Goal: Book appointment/travel/reservation

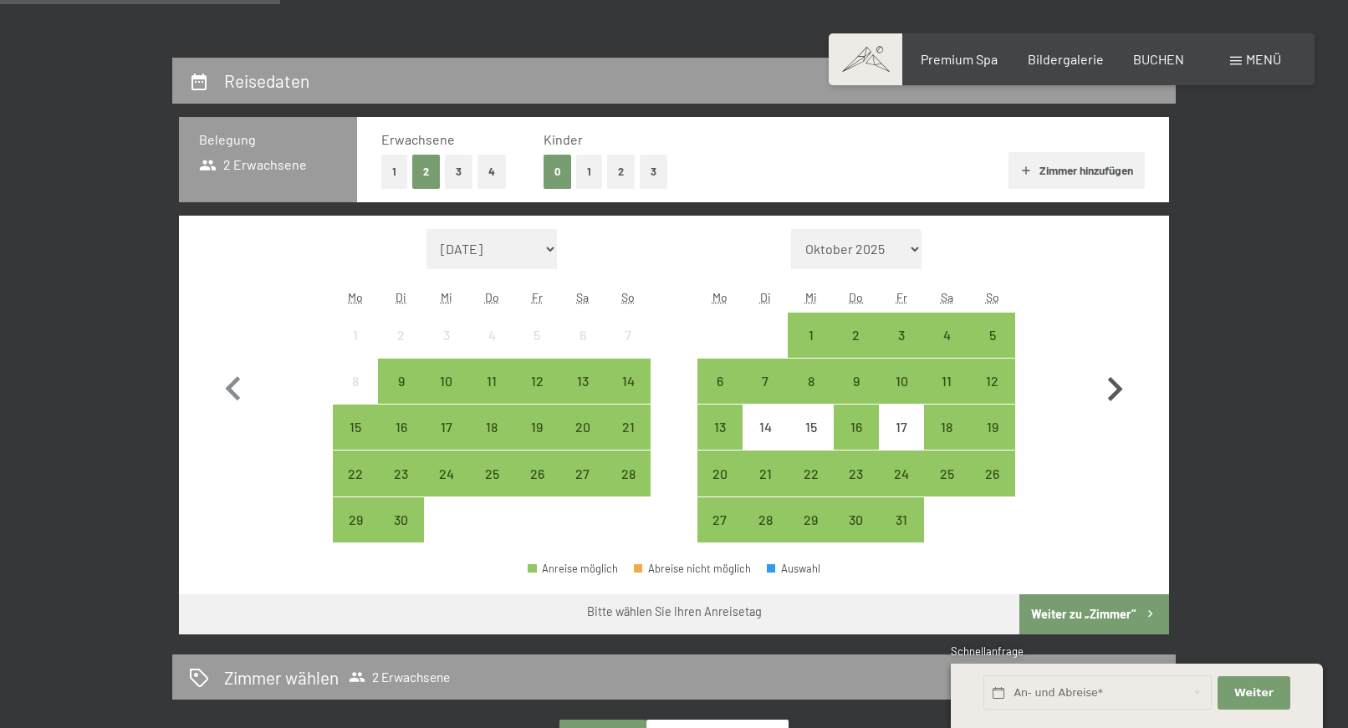
scroll to position [341, 0]
click at [1113, 391] on icon "button" at bounding box center [1115, 389] width 49 height 49
select select "[DATE]"
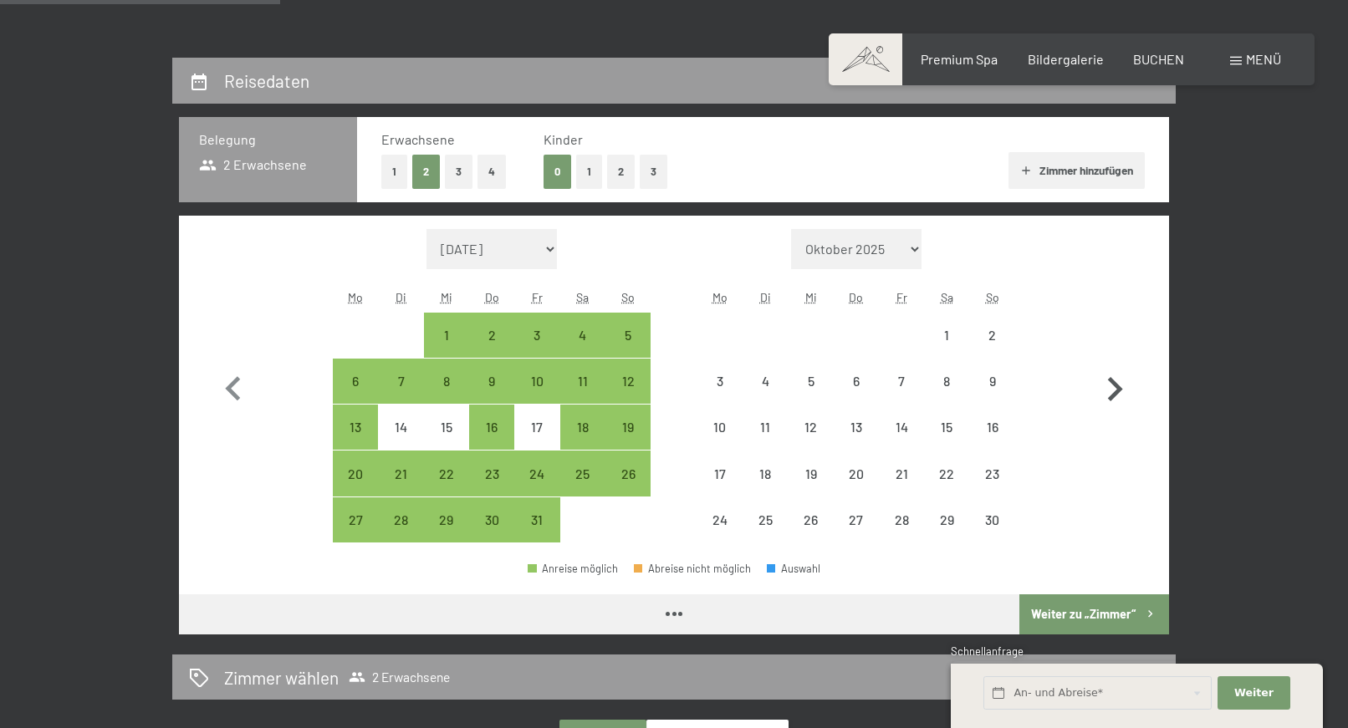
select select "[DATE]"
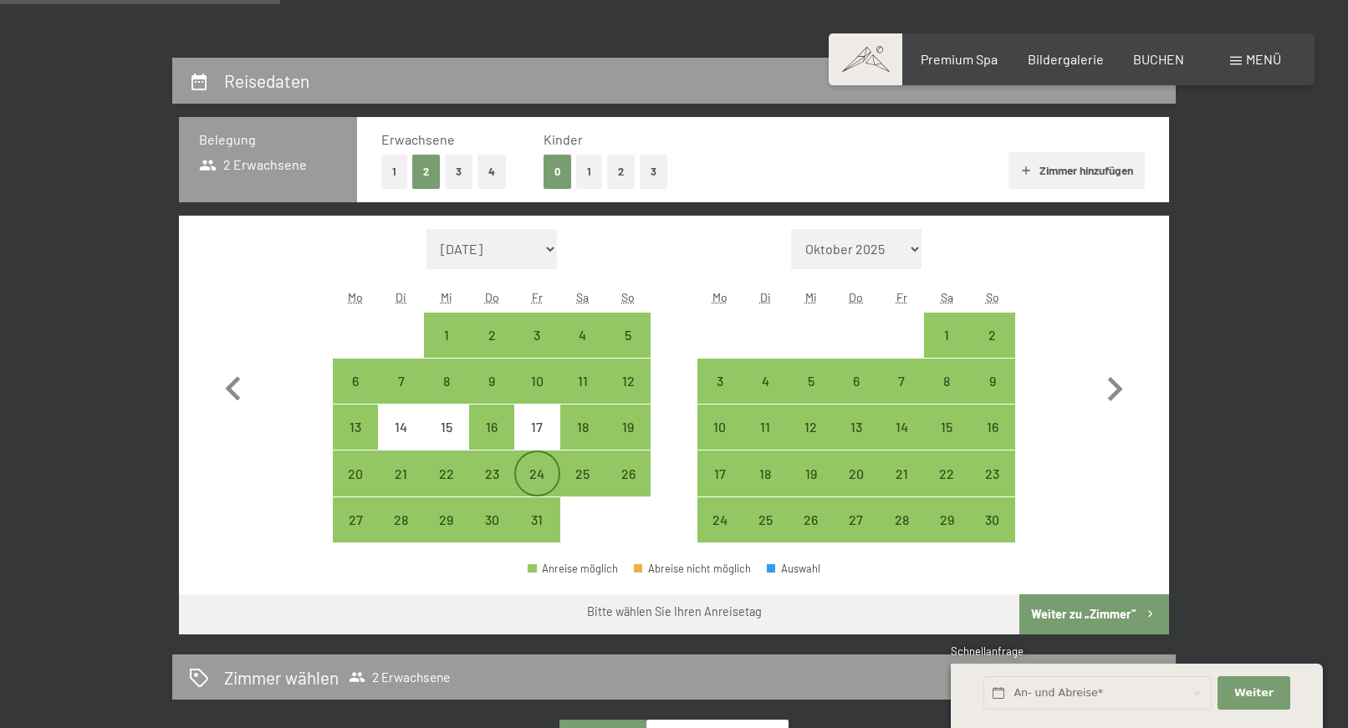
click at [529, 475] on div "24" at bounding box center [537, 488] width 42 height 42
select select "[DATE]"
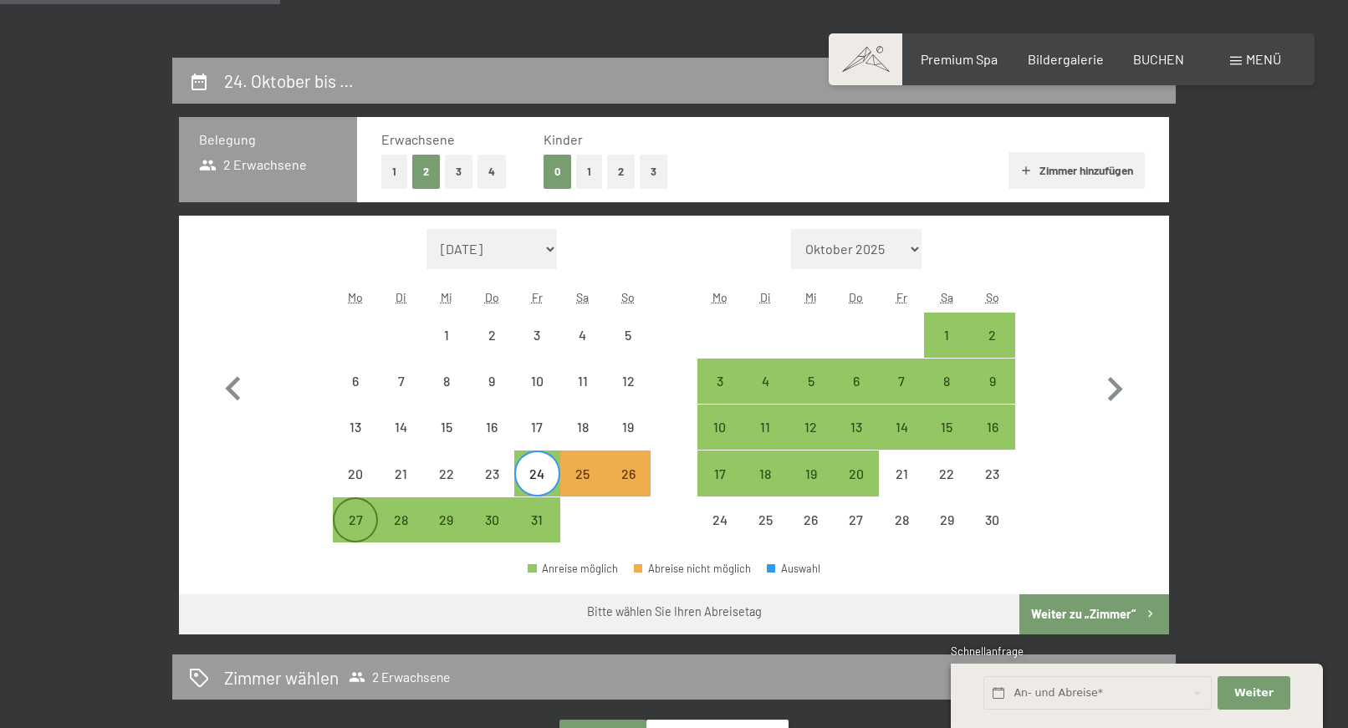
click at [354, 521] on div "27" at bounding box center [356, 534] width 42 height 42
select select "[DATE]"
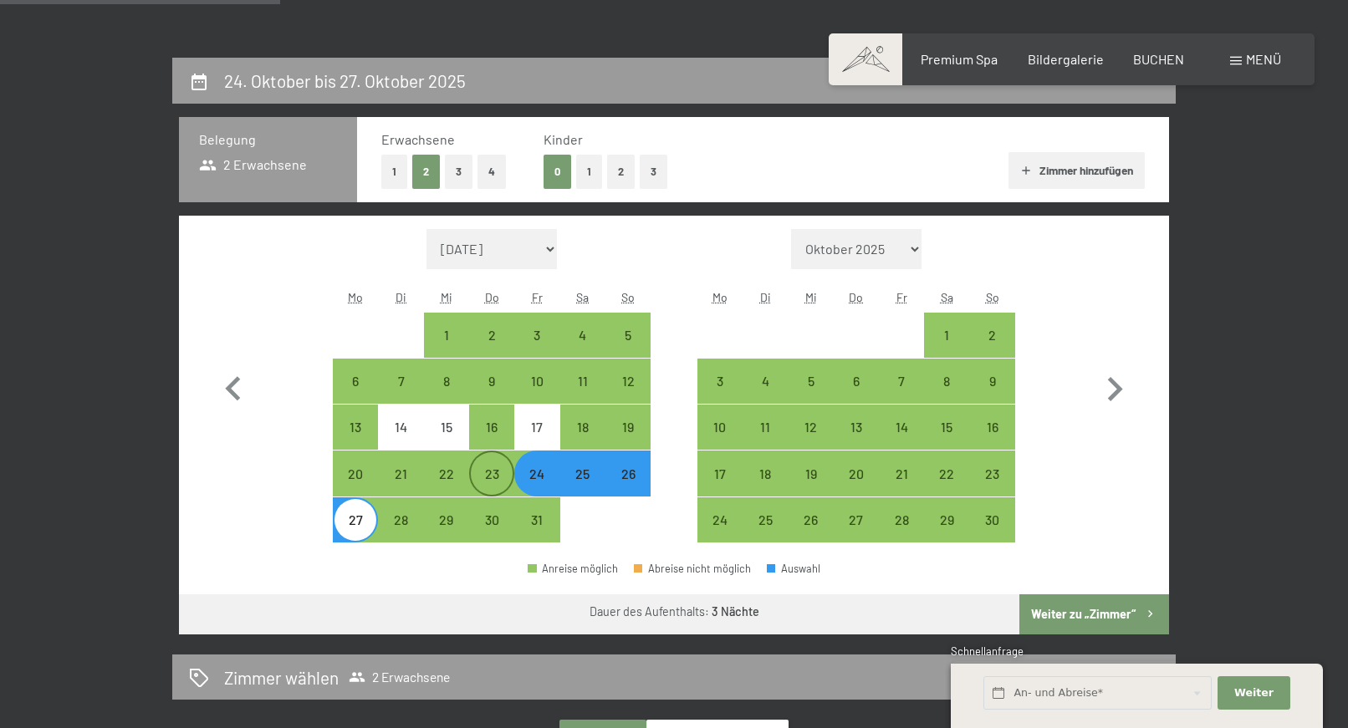
click at [490, 482] on div "23" at bounding box center [492, 488] width 42 height 42
select select "[DATE]"
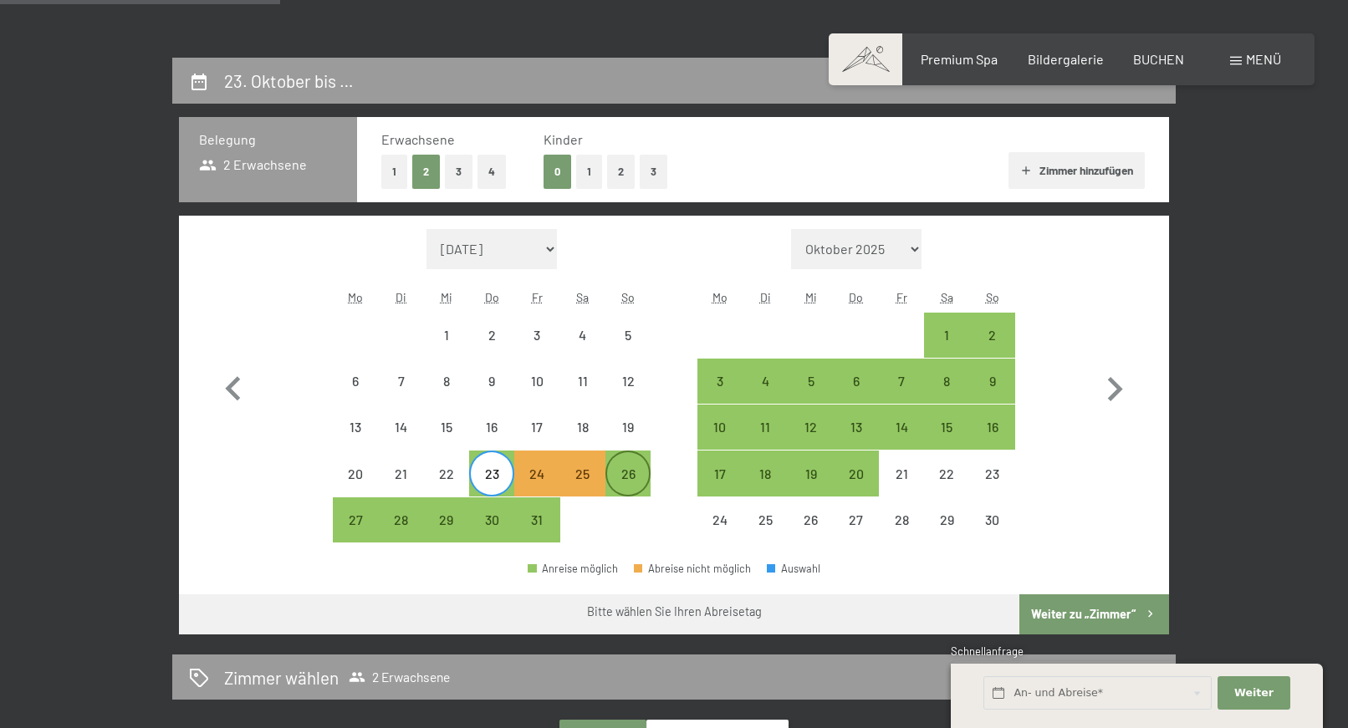
click at [619, 476] on div "26" at bounding box center [628, 488] width 42 height 42
select select "[DATE]"
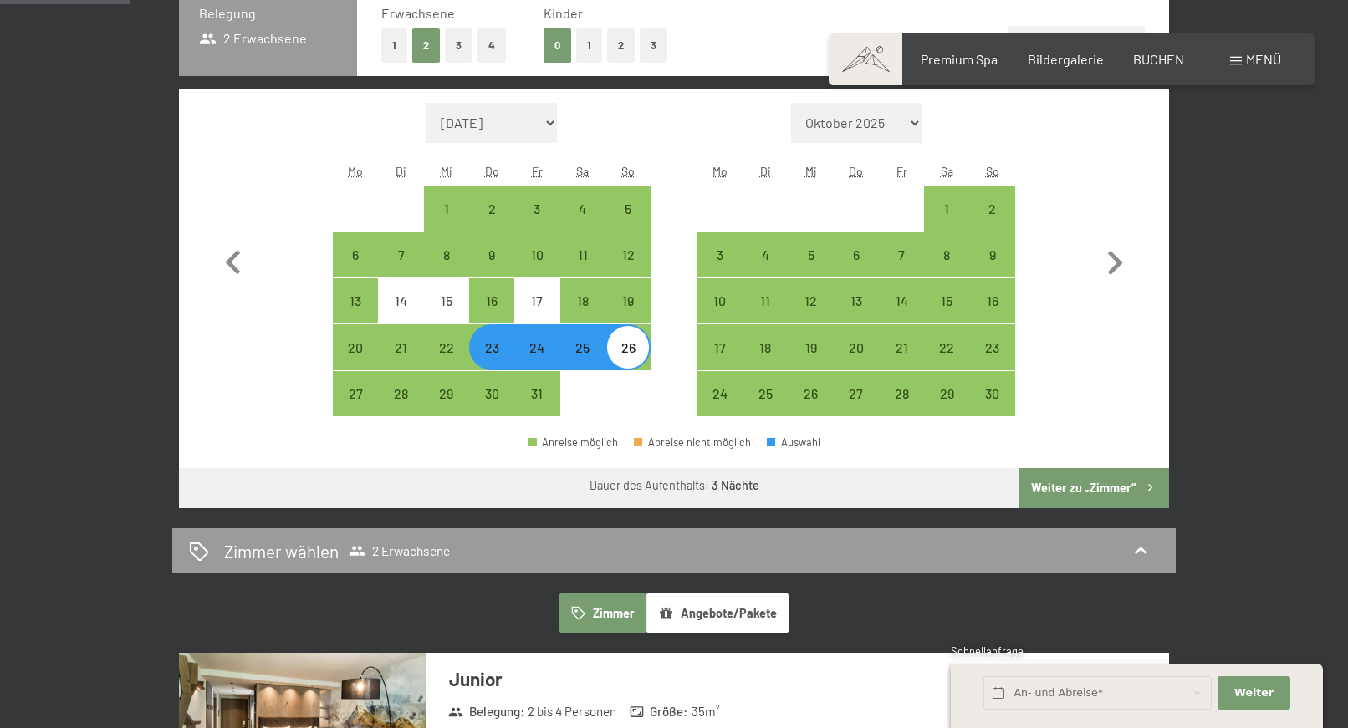
scroll to position [427, 0]
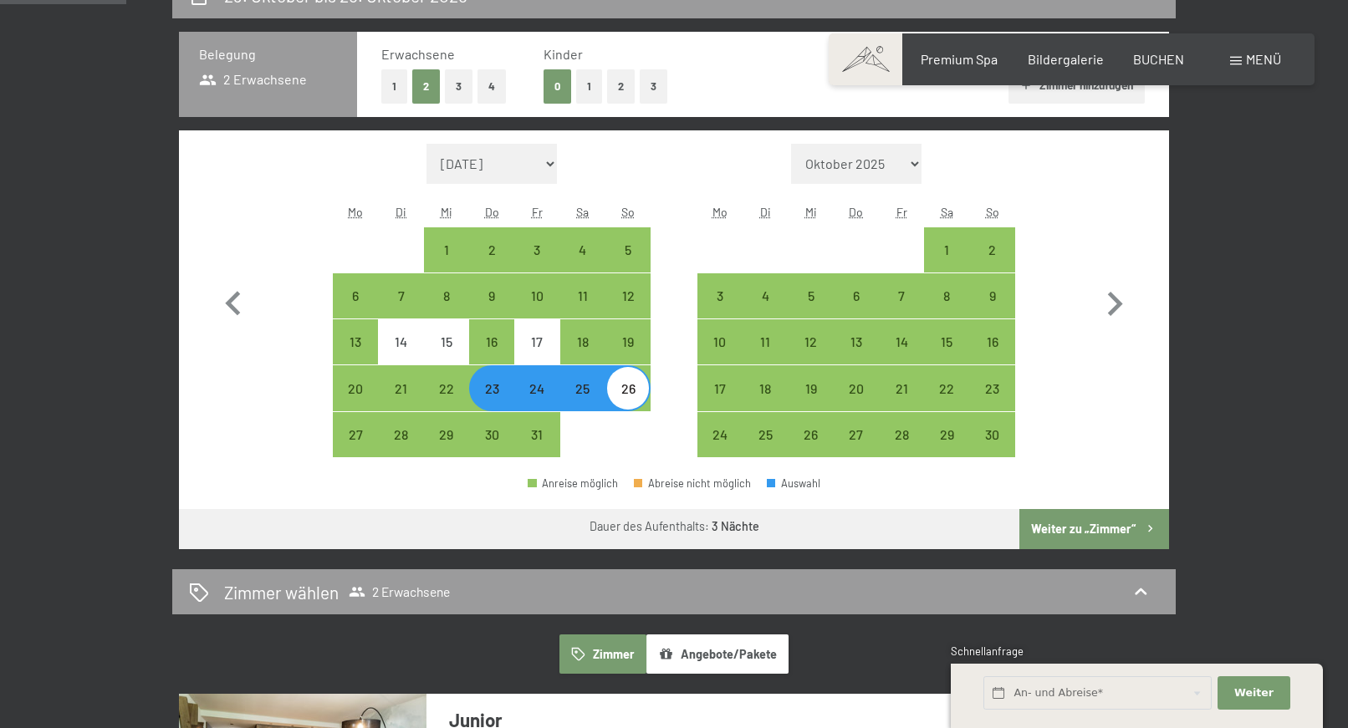
click at [596, 402] on div "25" at bounding box center [583, 403] width 42 height 42
select select "[DATE]"
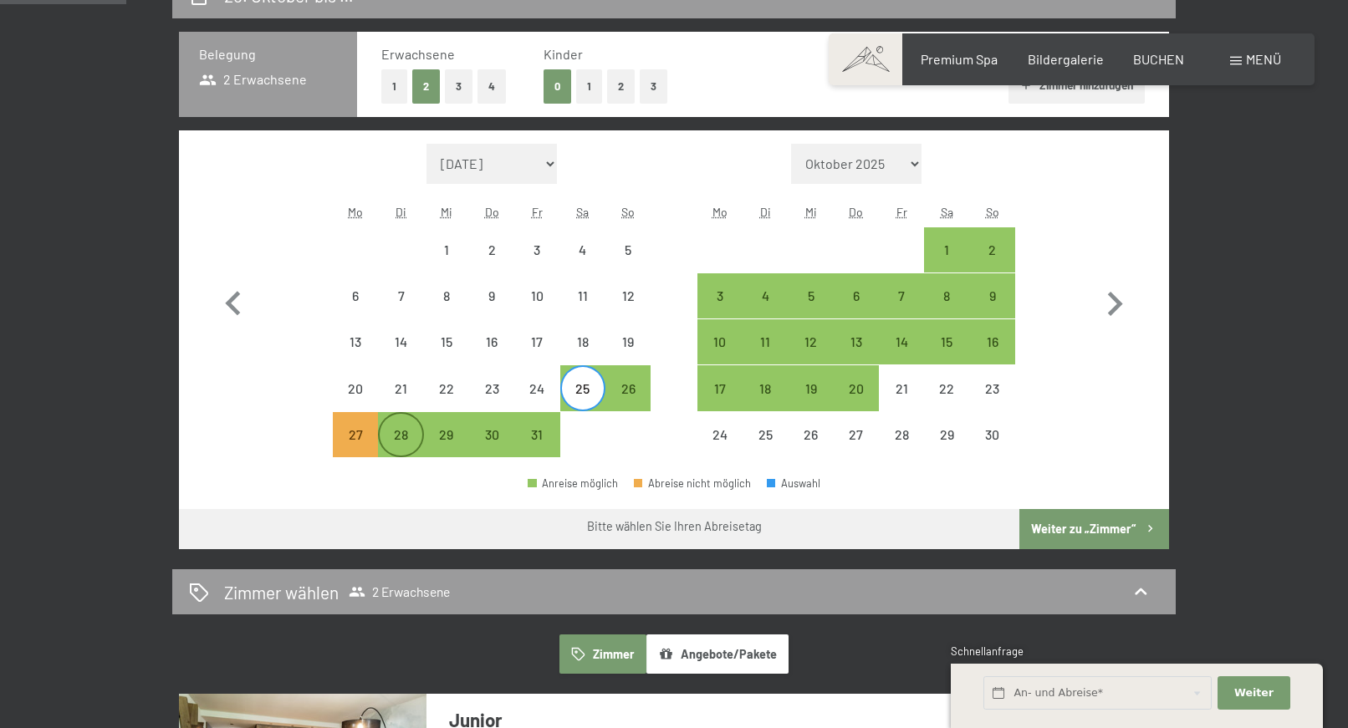
click at [406, 444] on div "28" at bounding box center [401, 449] width 42 height 42
select select "[DATE]"
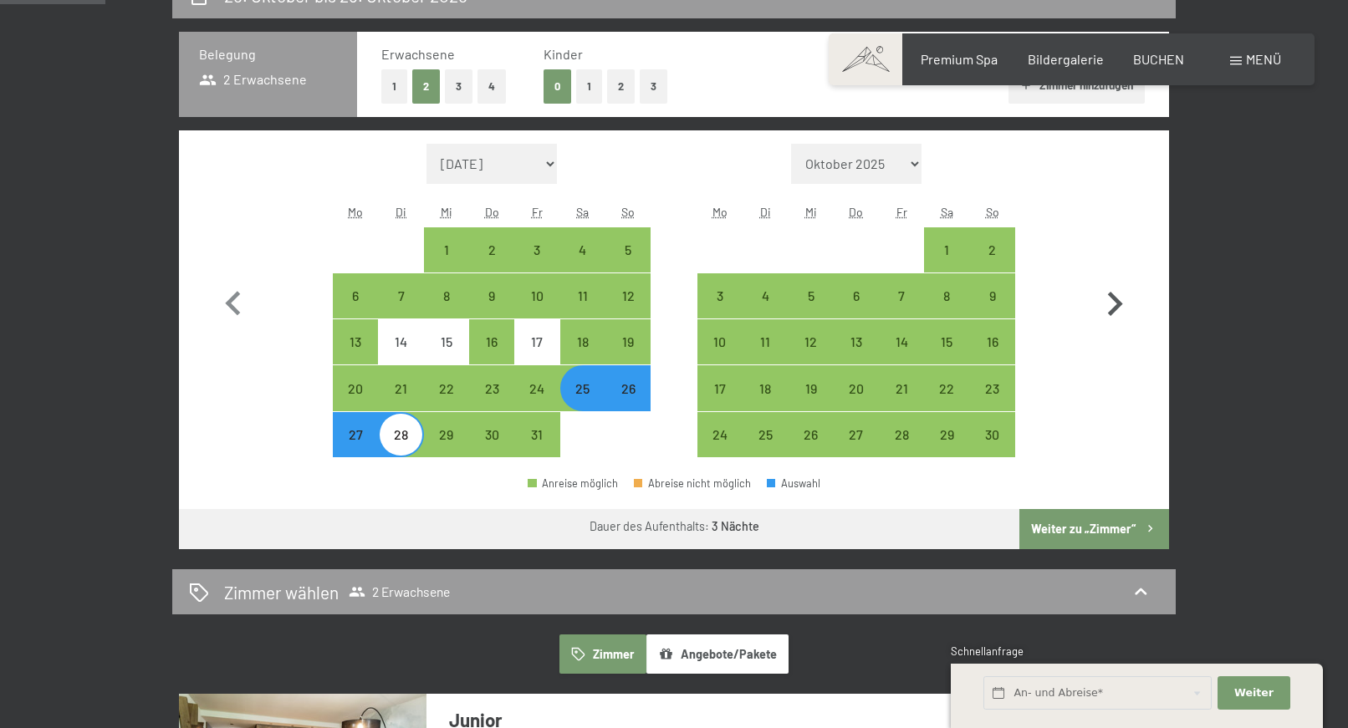
click at [1121, 304] on icon "button" at bounding box center [1115, 304] width 15 height 24
select select "[DATE]"
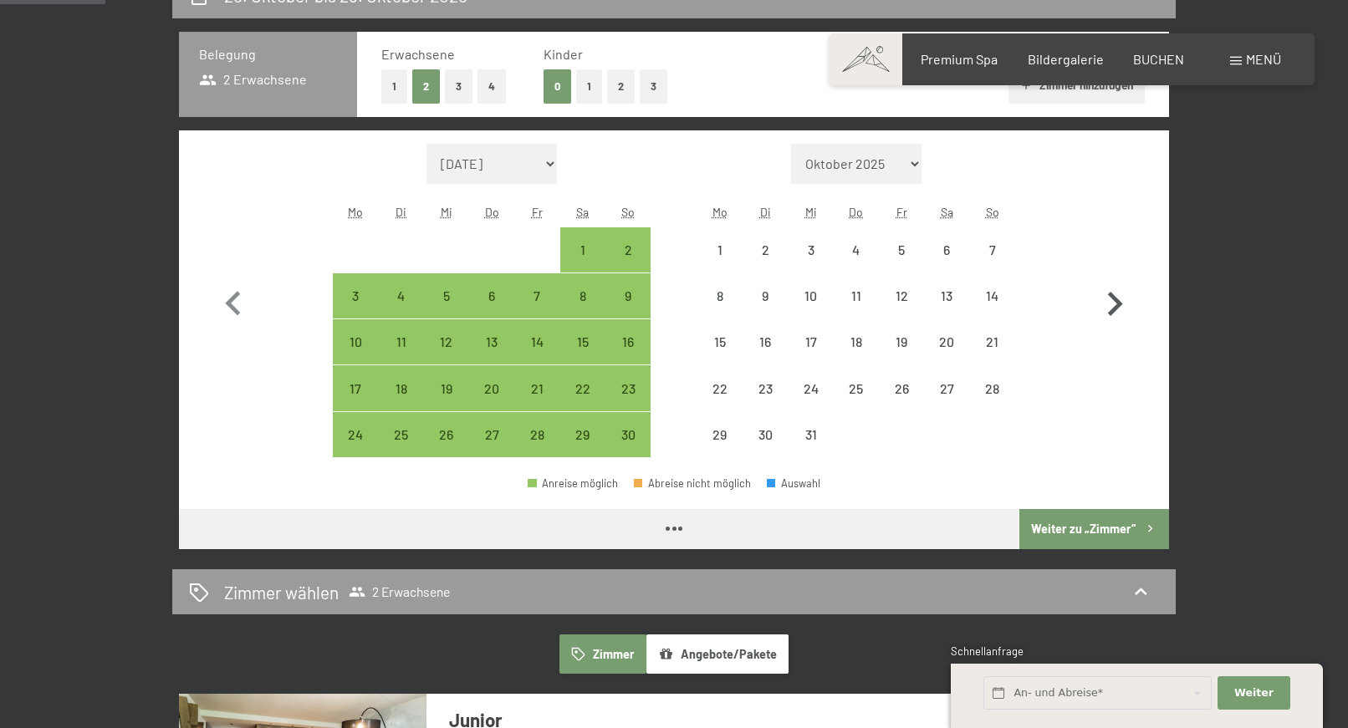
select select "[DATE]"
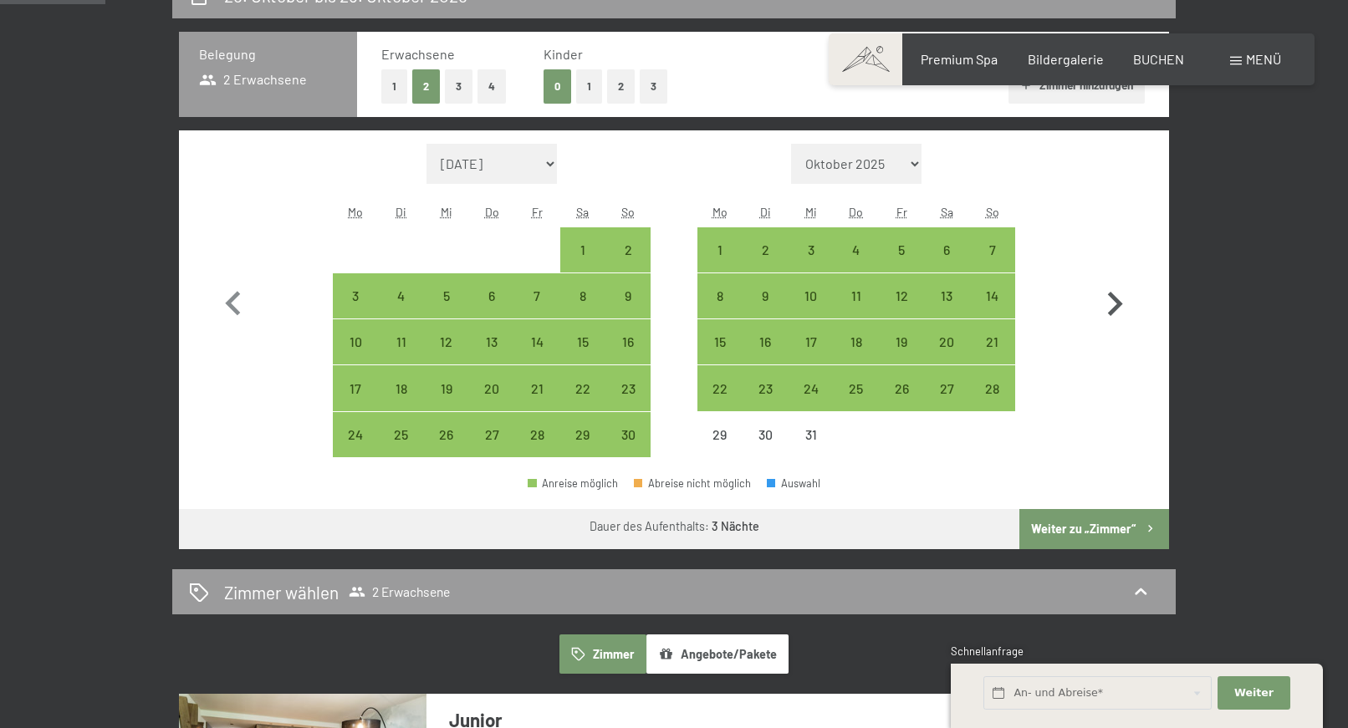
click at [1115, 304] on icon "button" at bounding box center [1115, 304] width 49 height 49
select select "[DATE]"
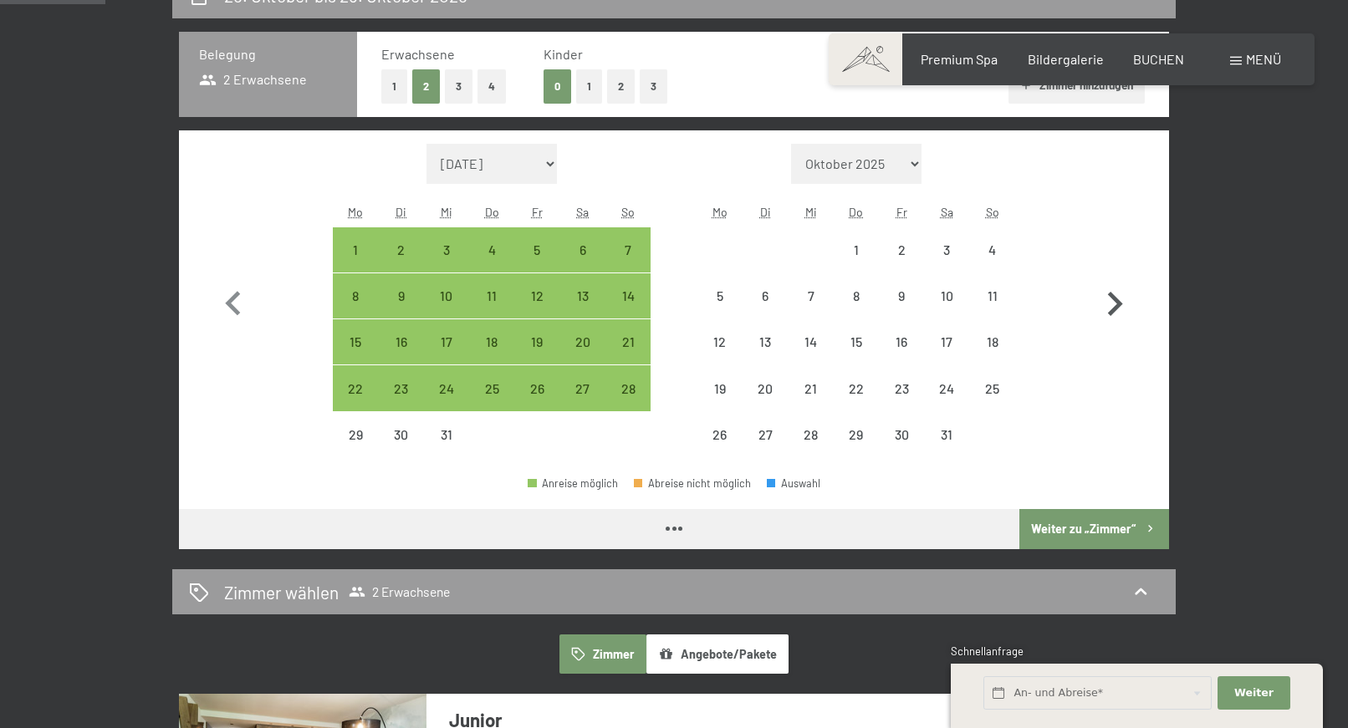
select select "[DATE]"
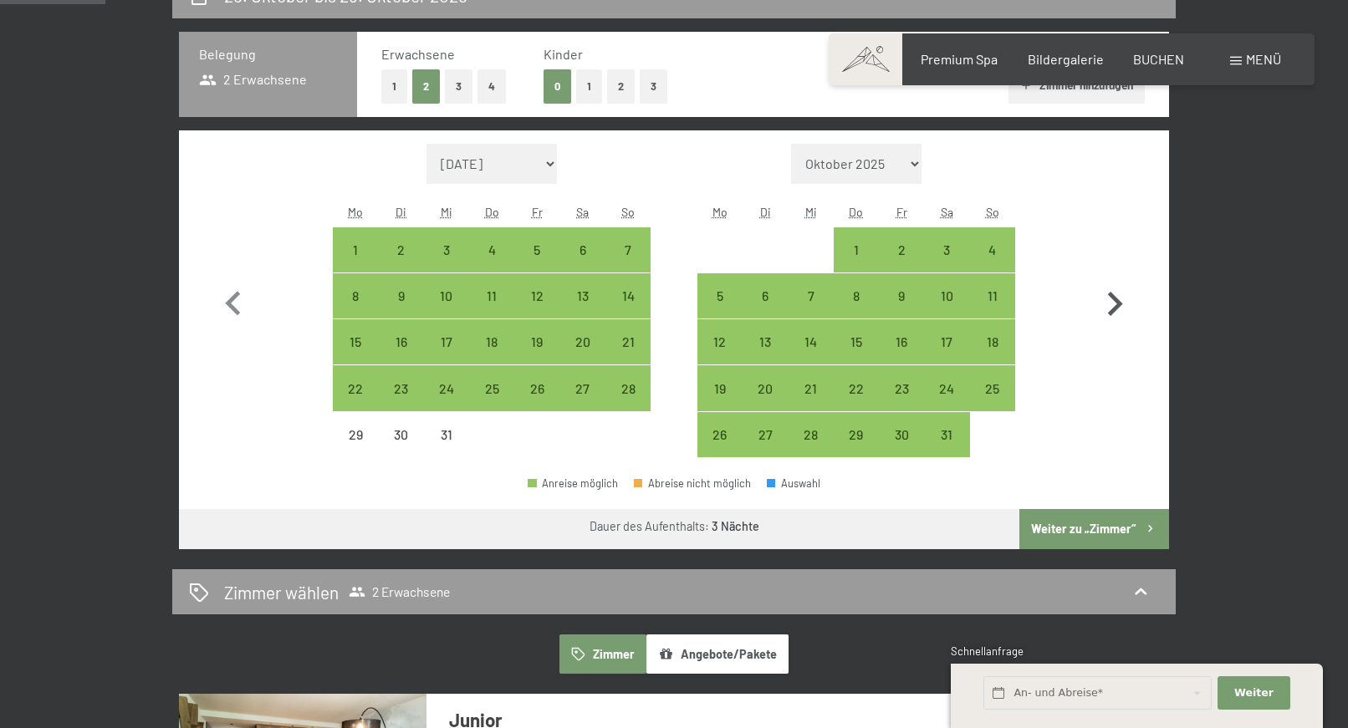
click at [1115, 304] on icon "button" at bounding box center [1115, 304] width 49 height 49
select select "[DATE]"
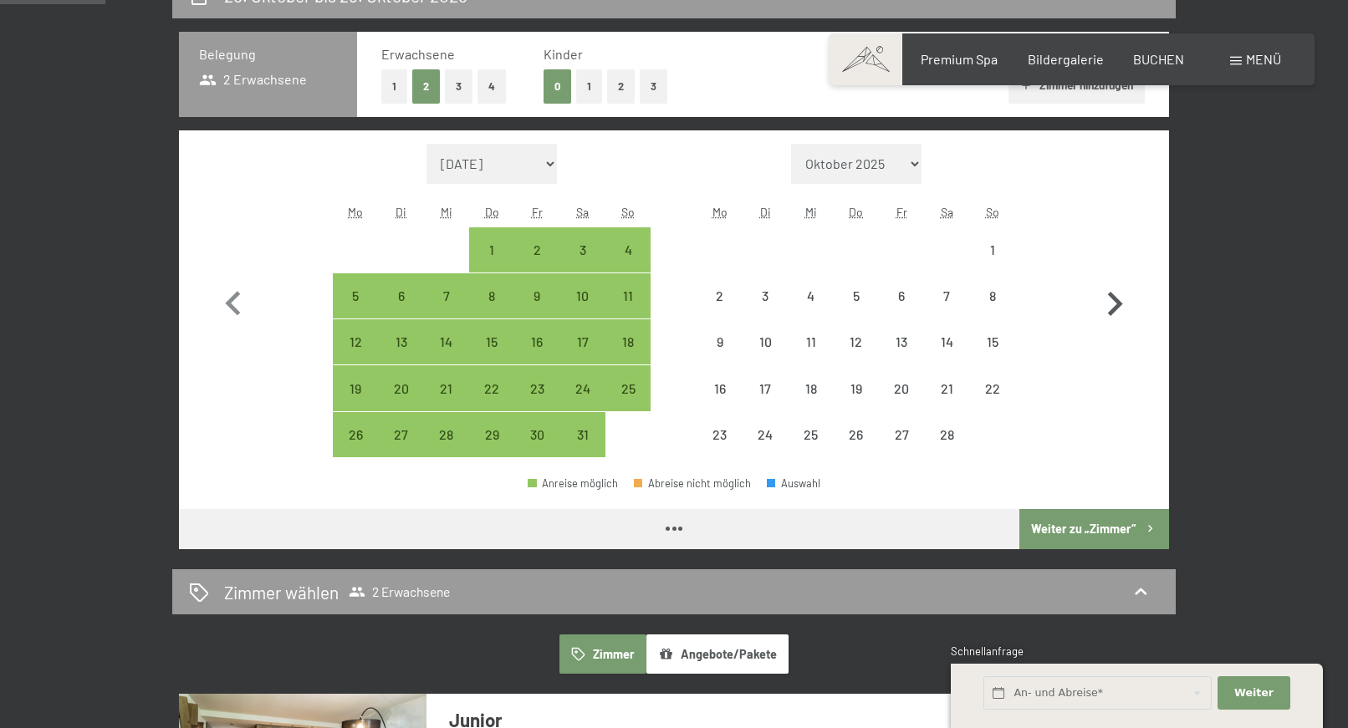
select select "[DATE]"
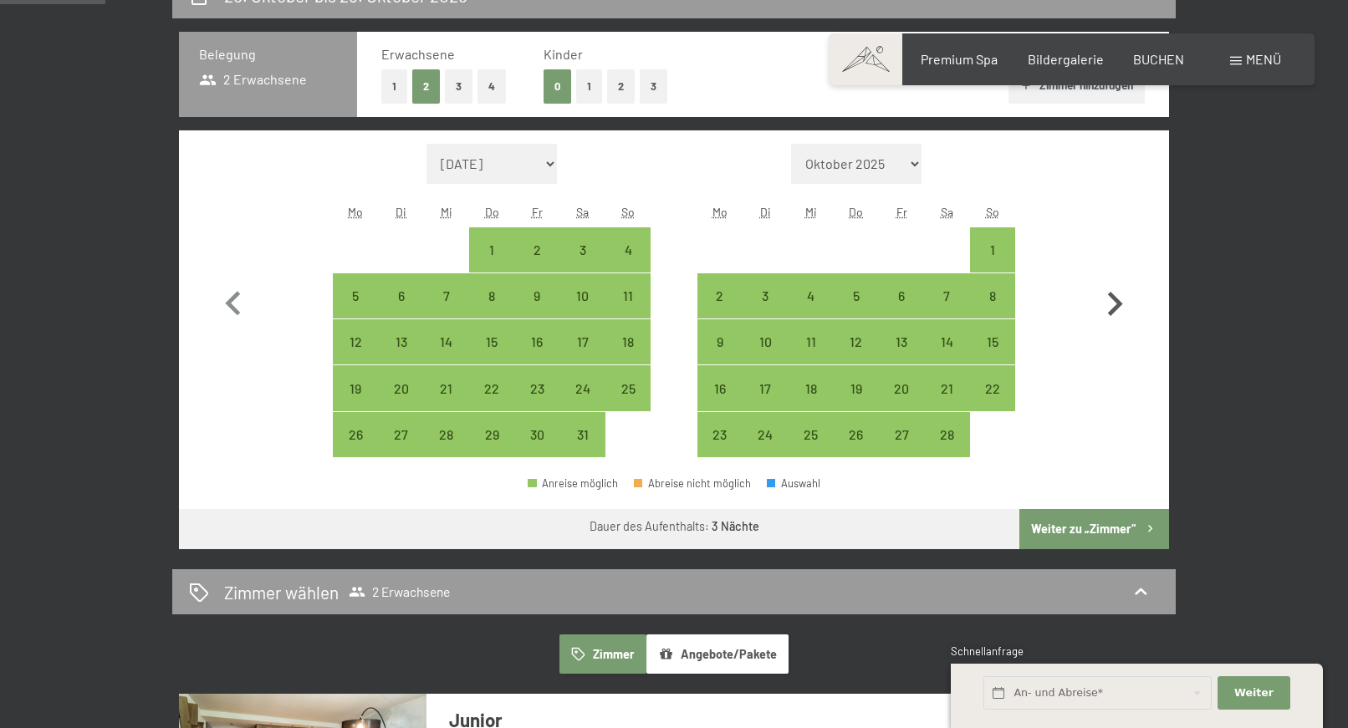
click at [1115, 304] on icon "button" at bounding box center [1115, 304] width 49 height 49
select select "[DATE]"
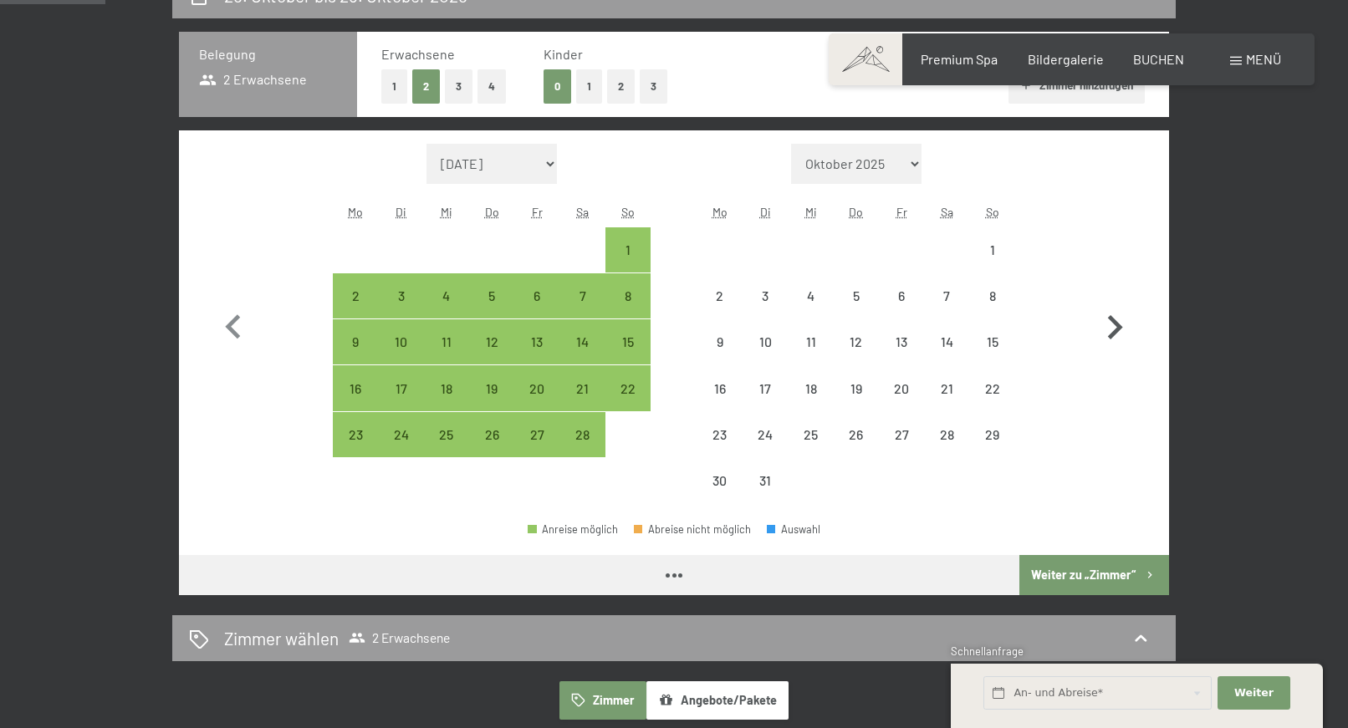
select select "[DATE]"
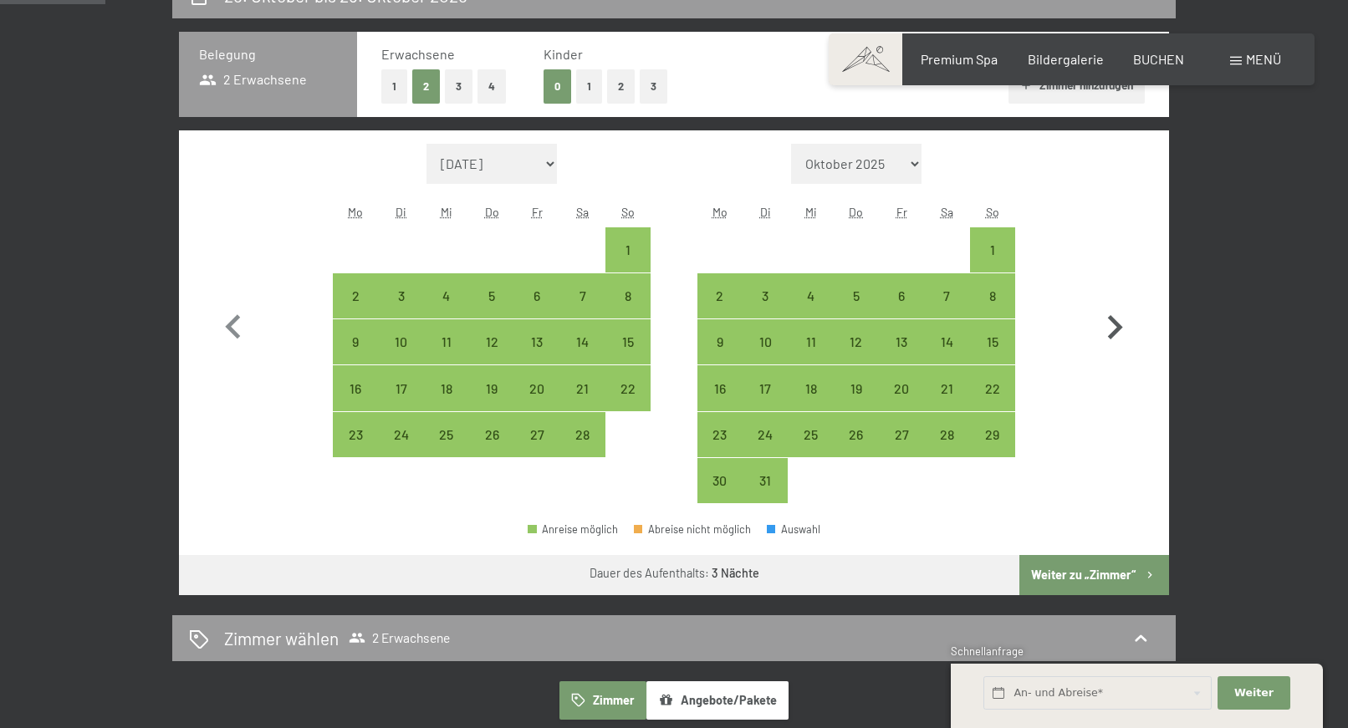
click at [1115, 304] on button "button" at bounding box center [1115, 324] width 49 height 360
select select "[DATE]"
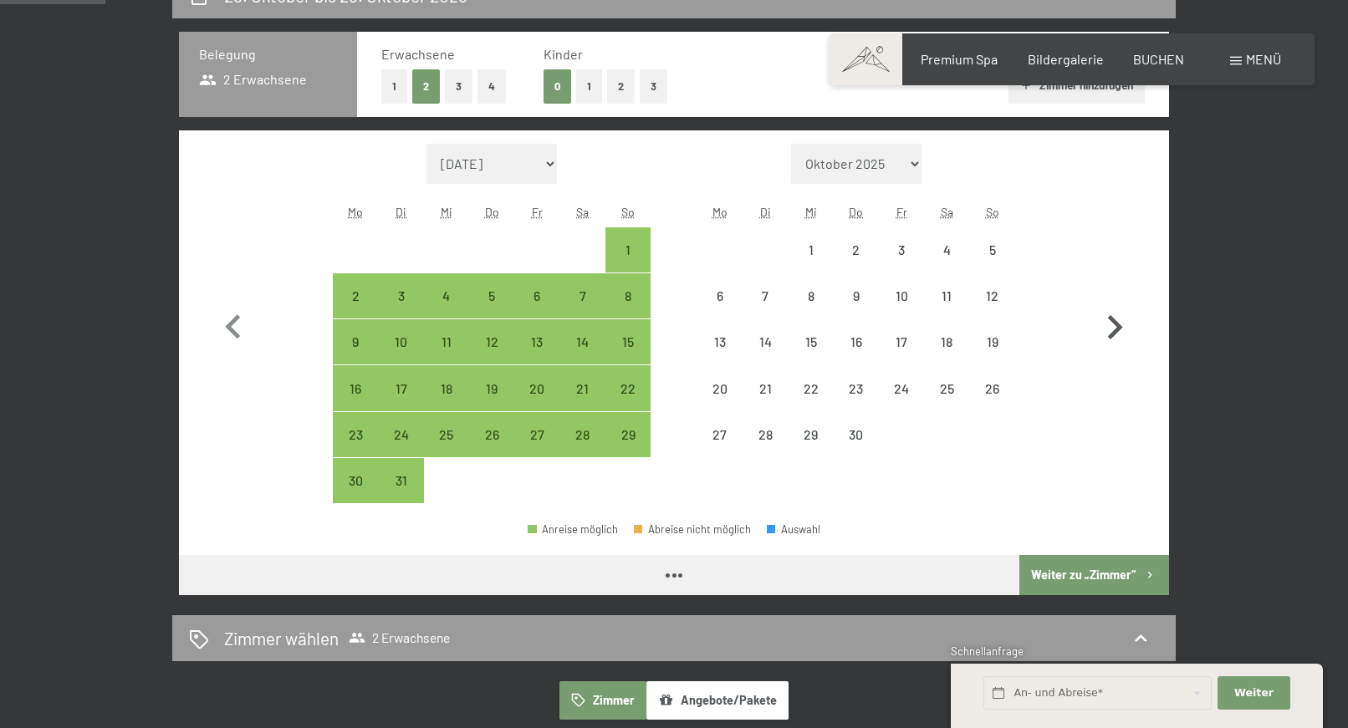
select select "[DATE]"
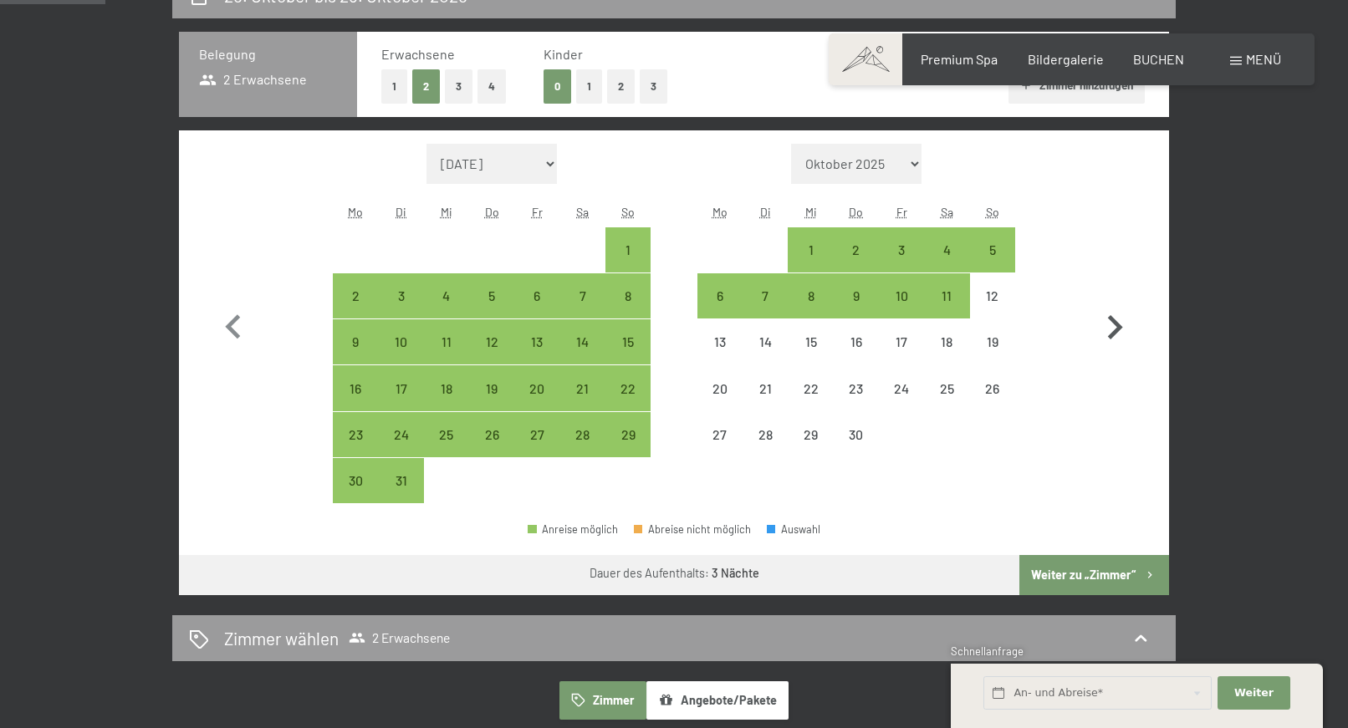
click at [1113, 325] on icon "button" at bounding box center [1115, 328] width 49 height 49
select select "[DATE]"
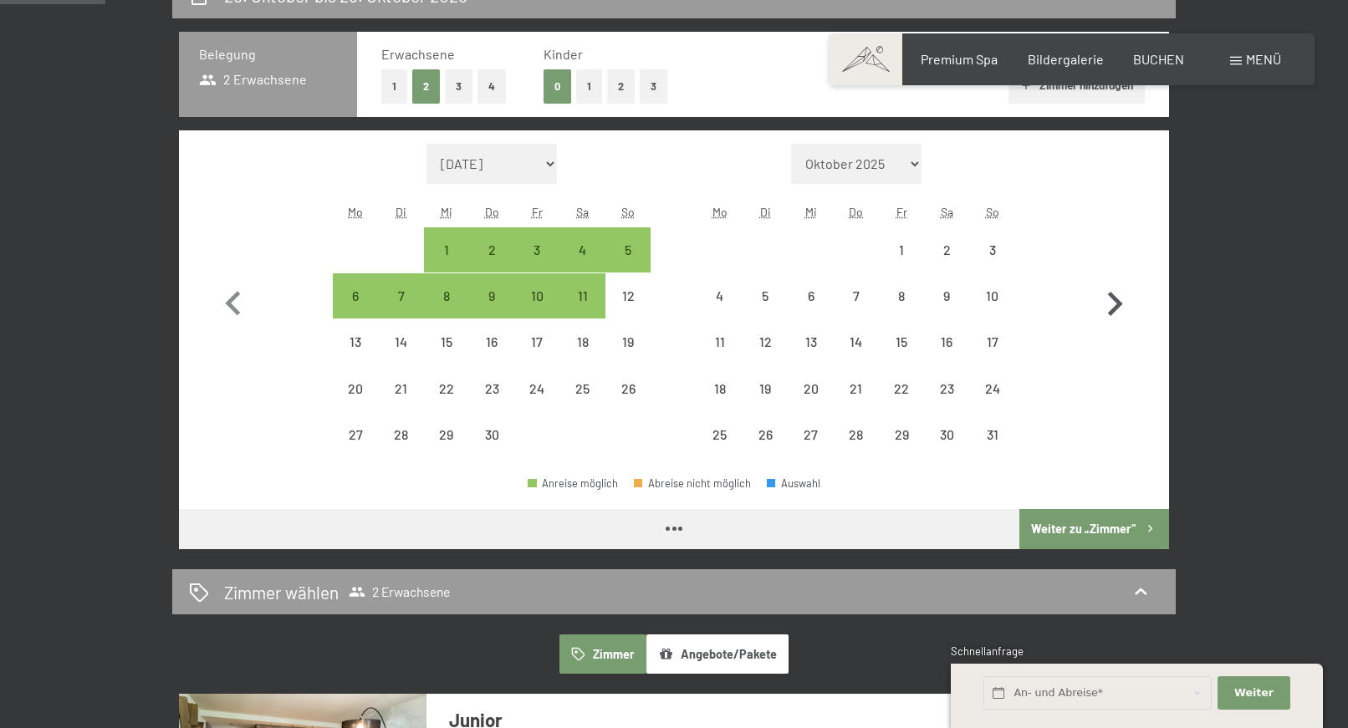
select select "[DATE]"
click at [537, 253] on div "3" at bounding box center [537, 264] width 42 height 42
select select "[DATE]"
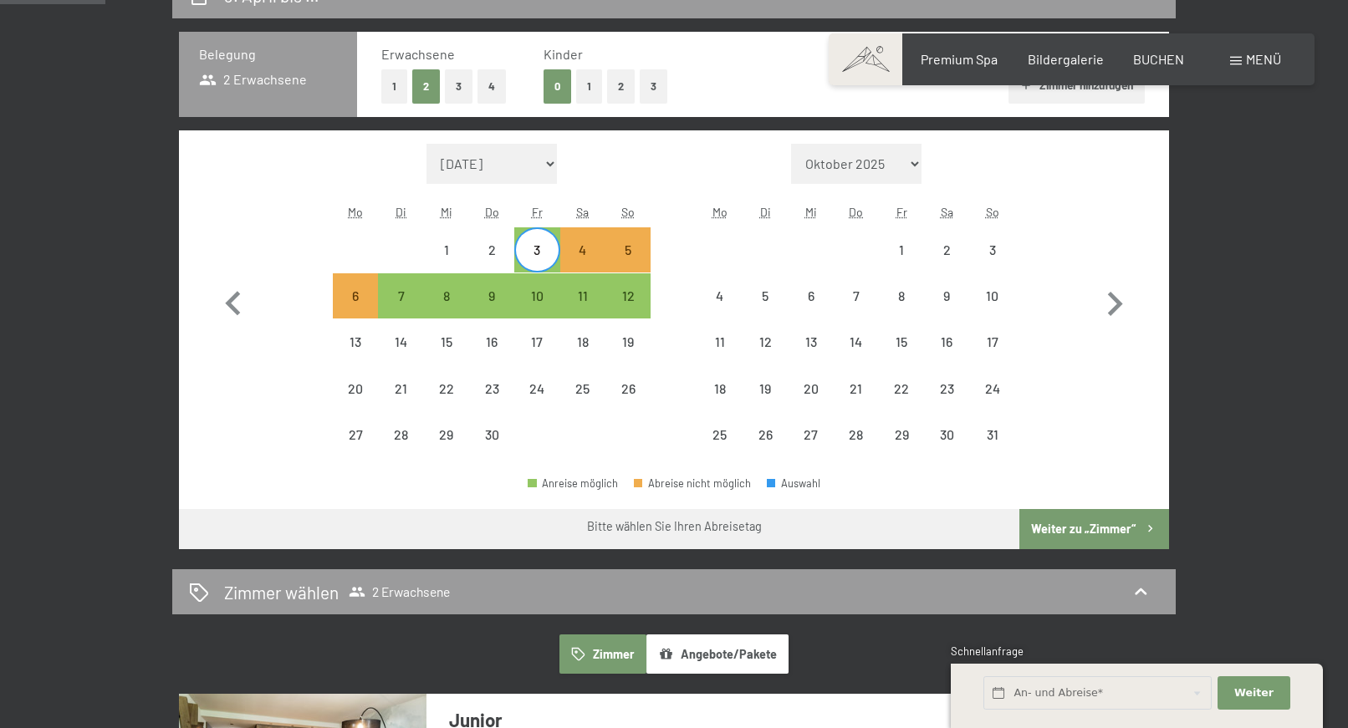
click at [537, 253] on div "3" at bounding box center [537, 264] width 42 height 42
select select "[DATE]"
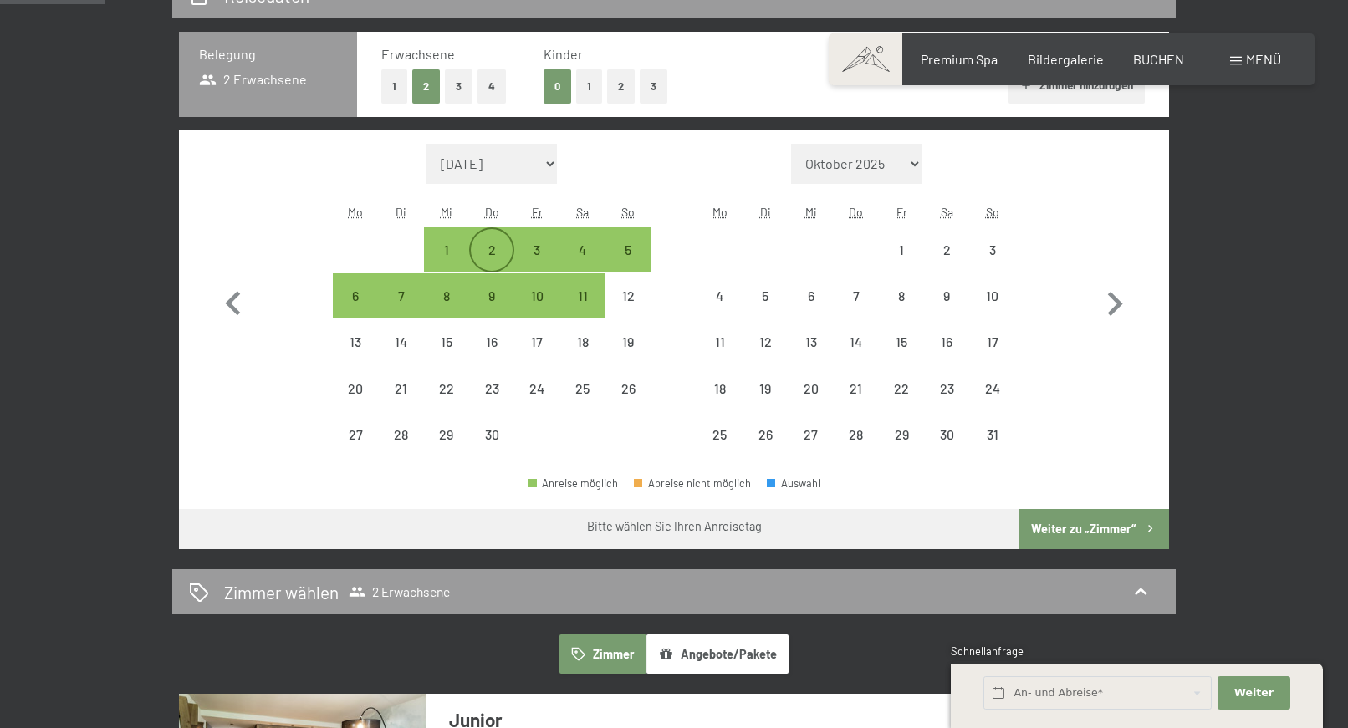
click at [501, 257] on div "2" at bounding box center [492, 264] width 42 height 42
select select "[DATE]"
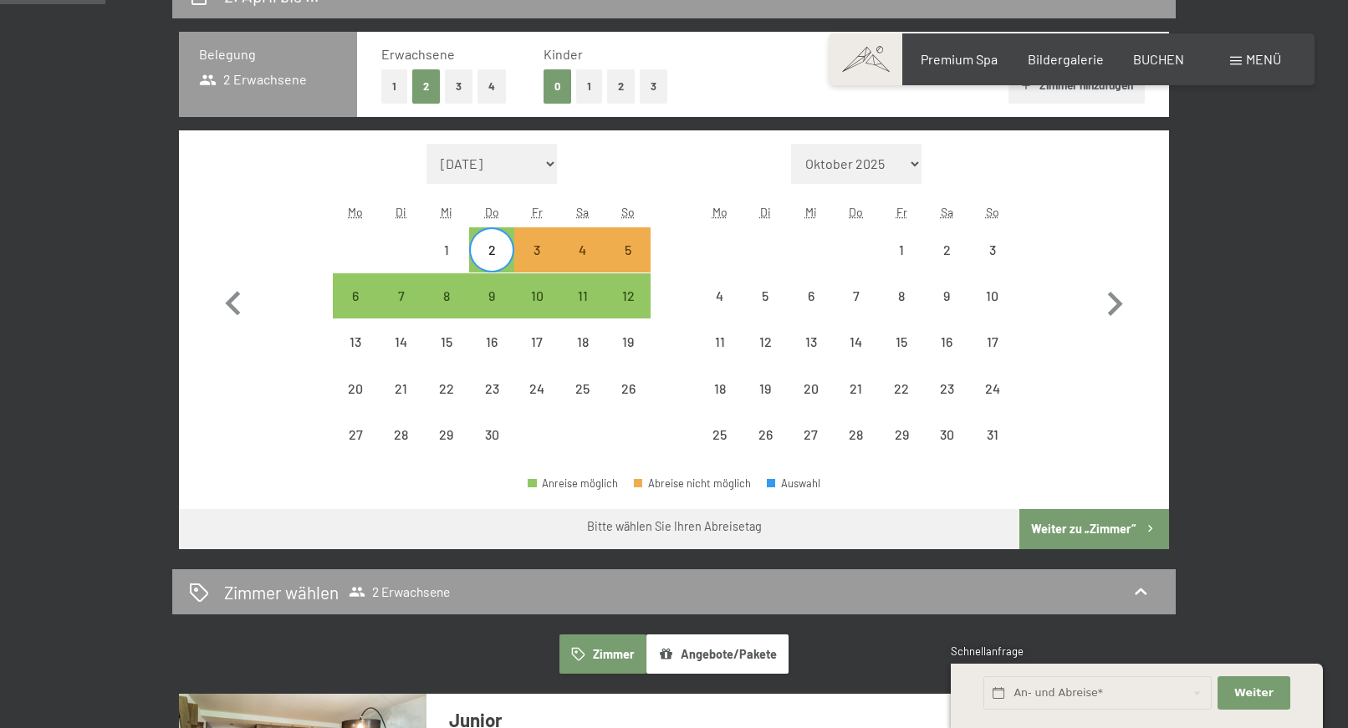
click at [501, 257] on div "2" at bounding box center [492, 264] width 42 height 42
select select "[DATE]"
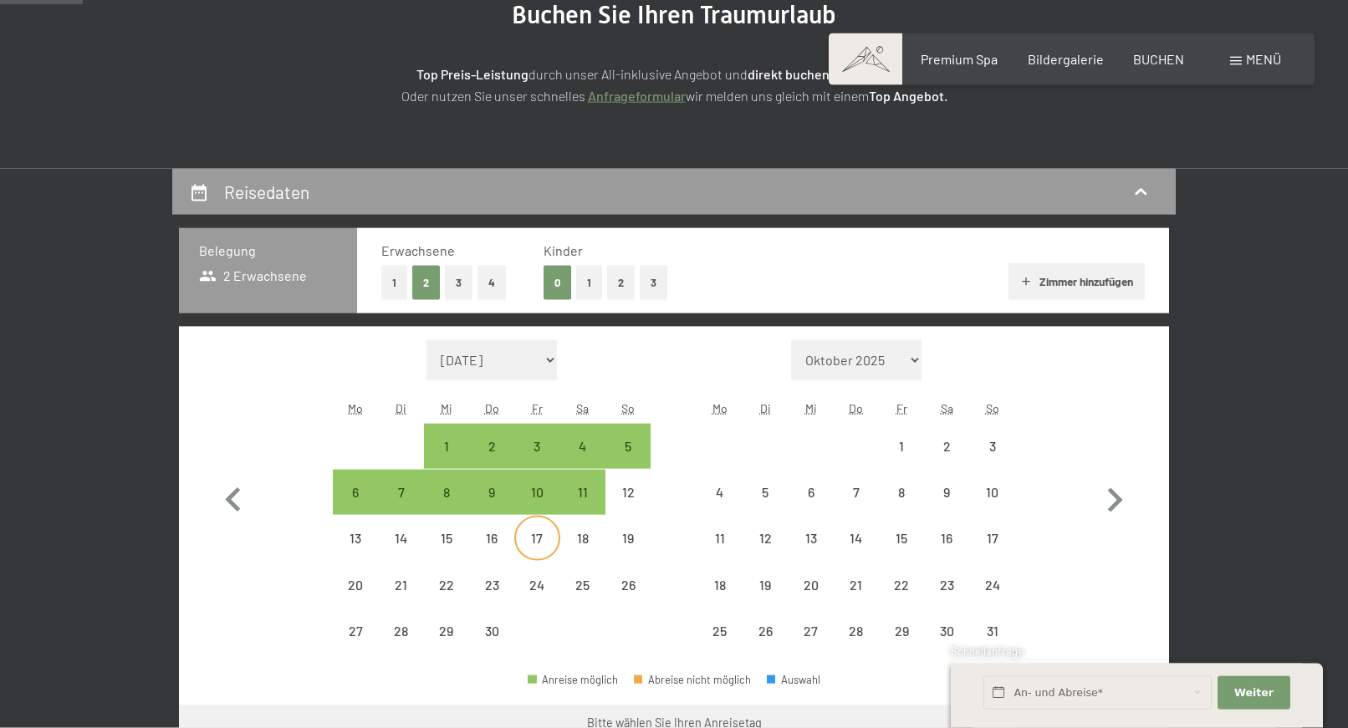
scroll to position [341, 0]
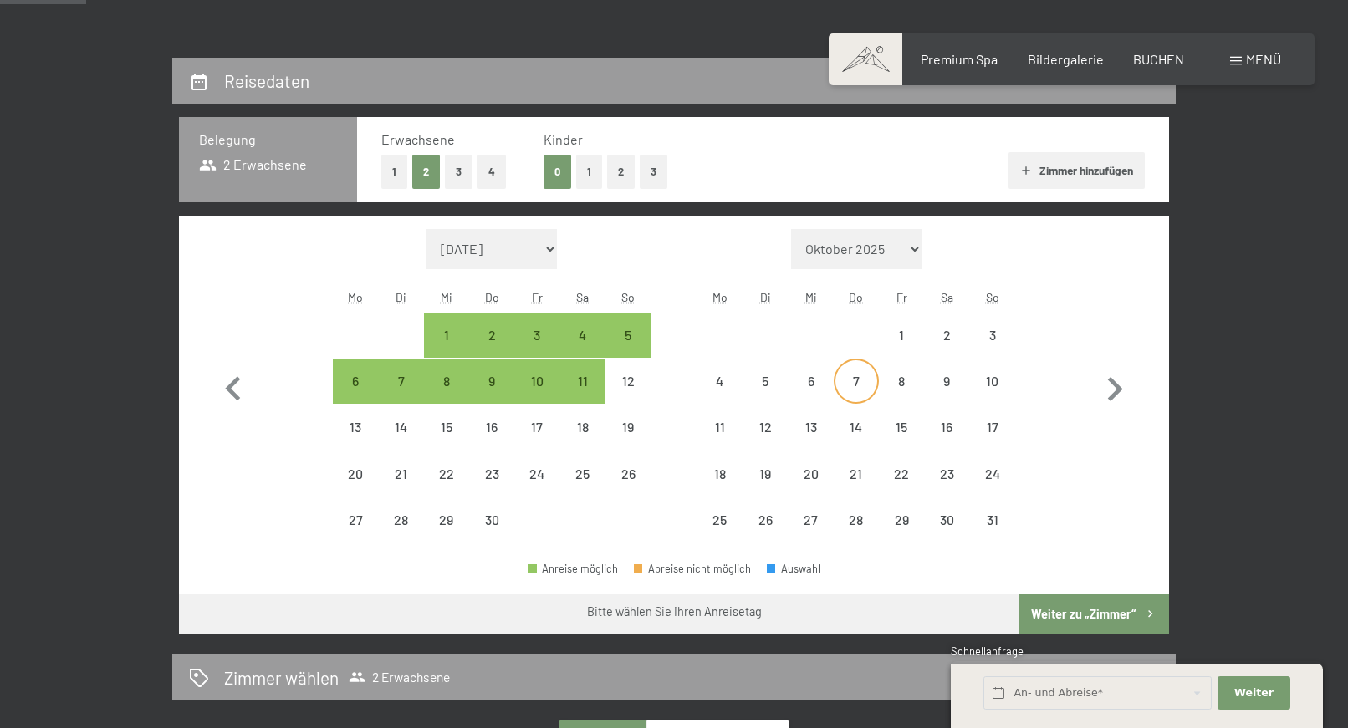
click at [860, 385] on div "7" at bounding box center [856, 396] width 42 height 42
select select "[DATE]"
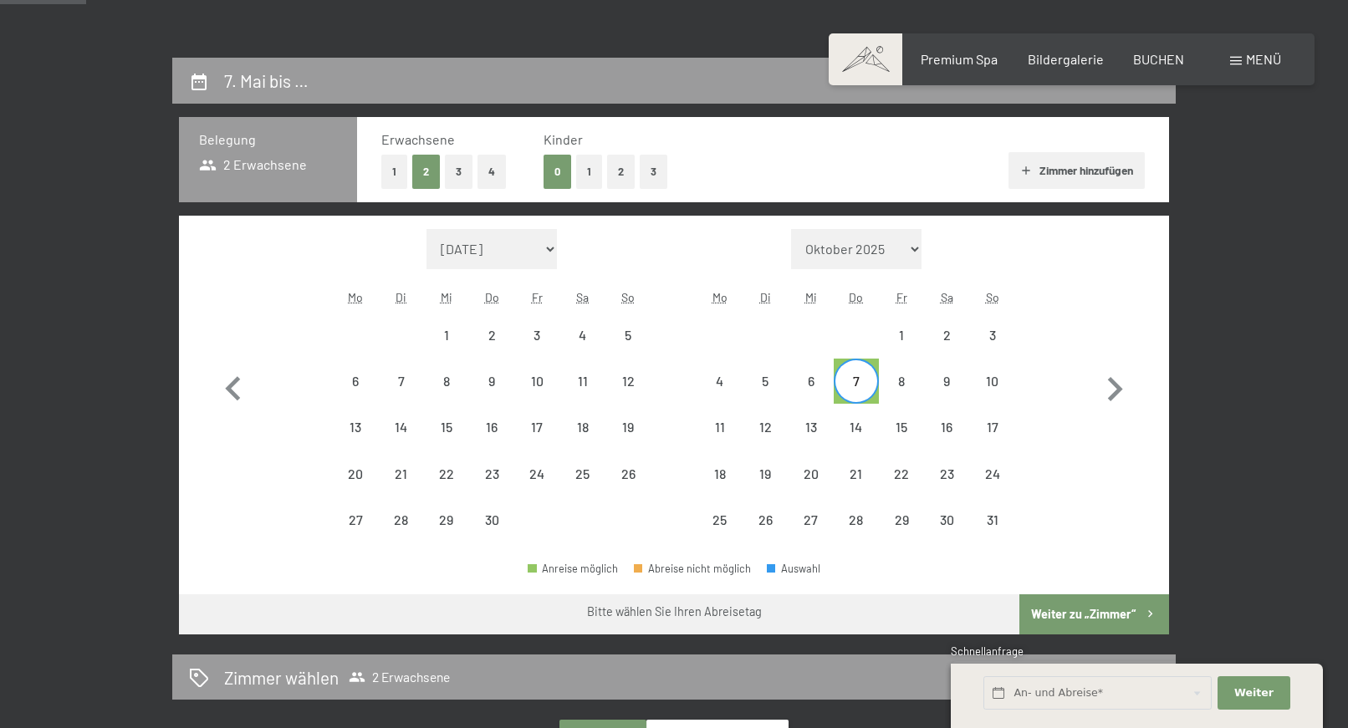
click at [860, 385] on div "7" at bounding box center [856, 396] width 42 height 42
select select "[DATE]"
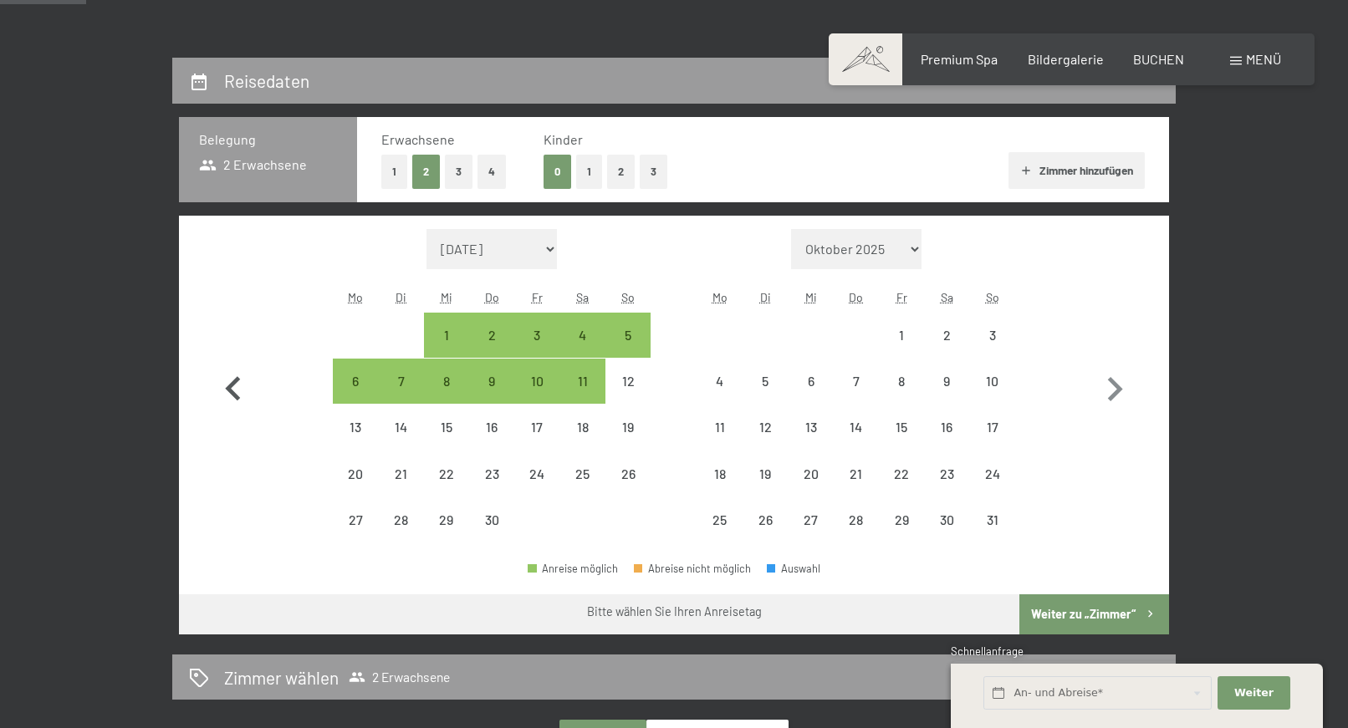
click at [232, 389] on icon "button" at bounding box center [233, 389] width 49 height 49
select select "[DATE]"
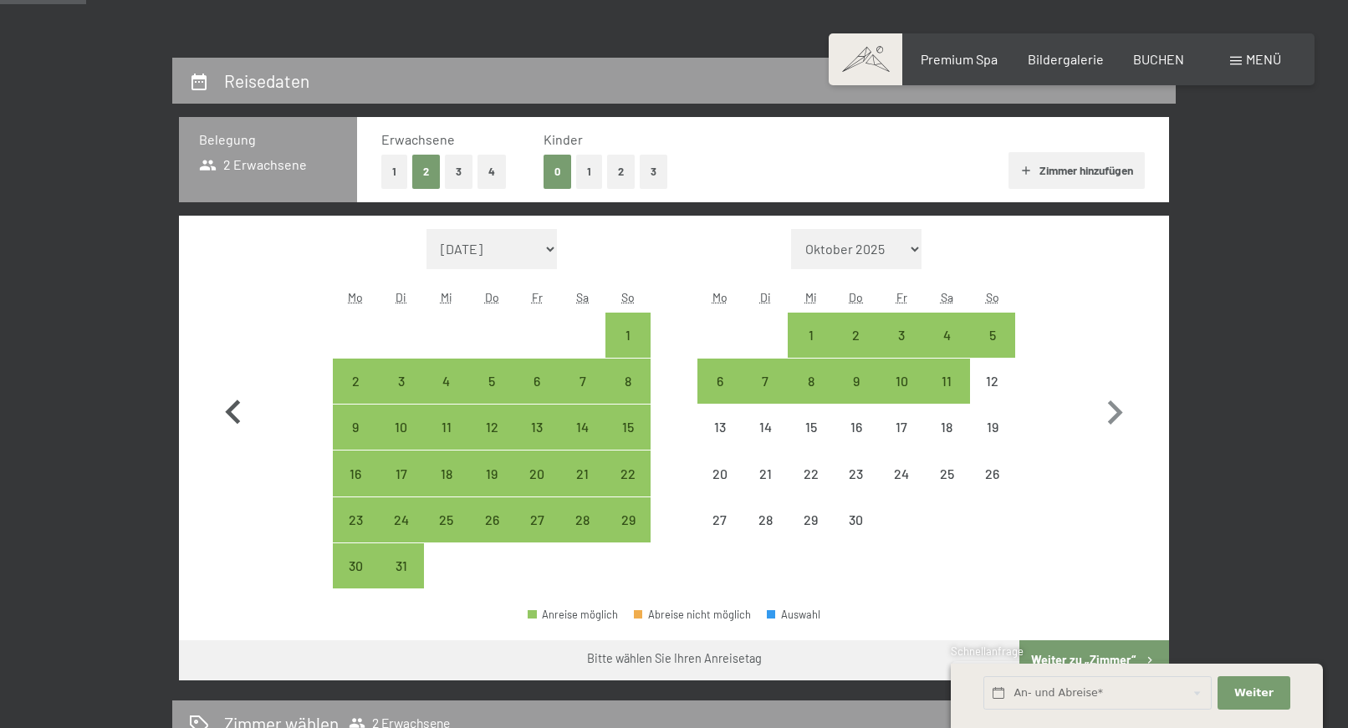
click at [232, 389] on button "button" at bounding box center [233, 409] width 49 height 360
select select "[DATE]"
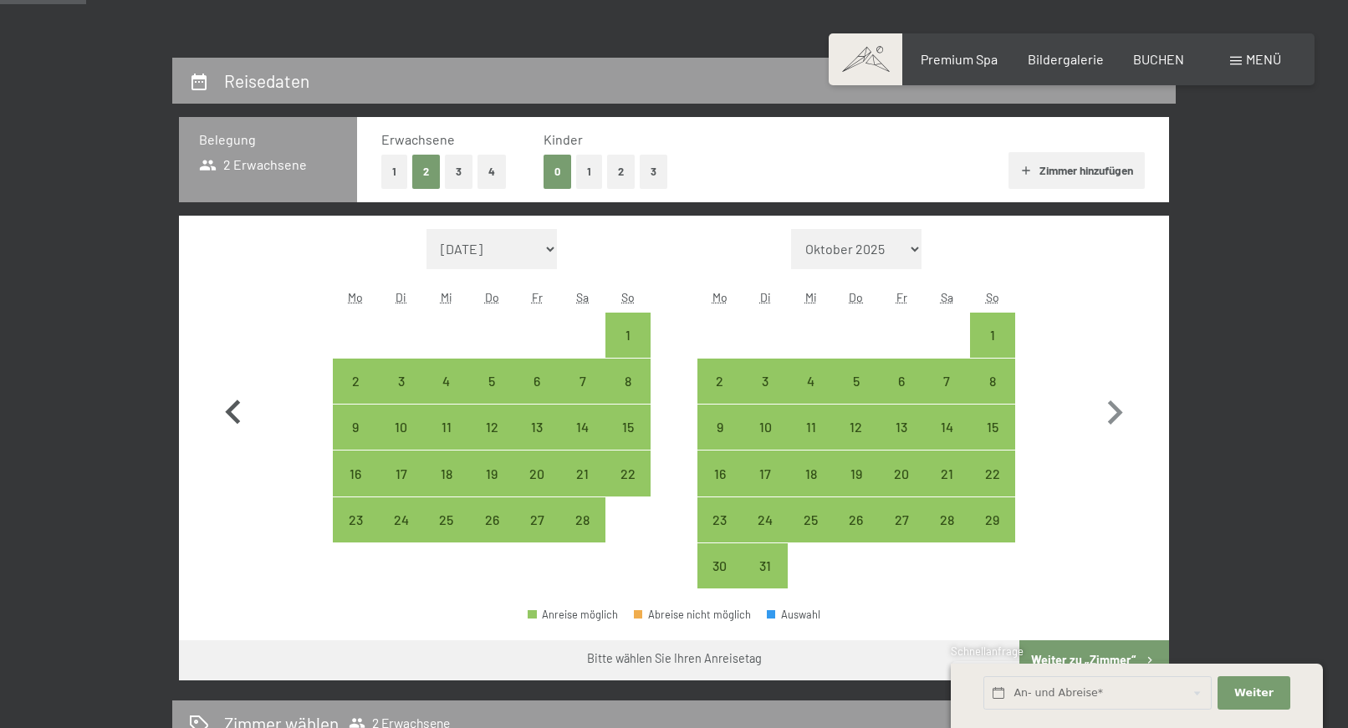
click at [232, 389] on button "button" at bounding box center [233, 409] width 49 height 360
select select "[DATE]"
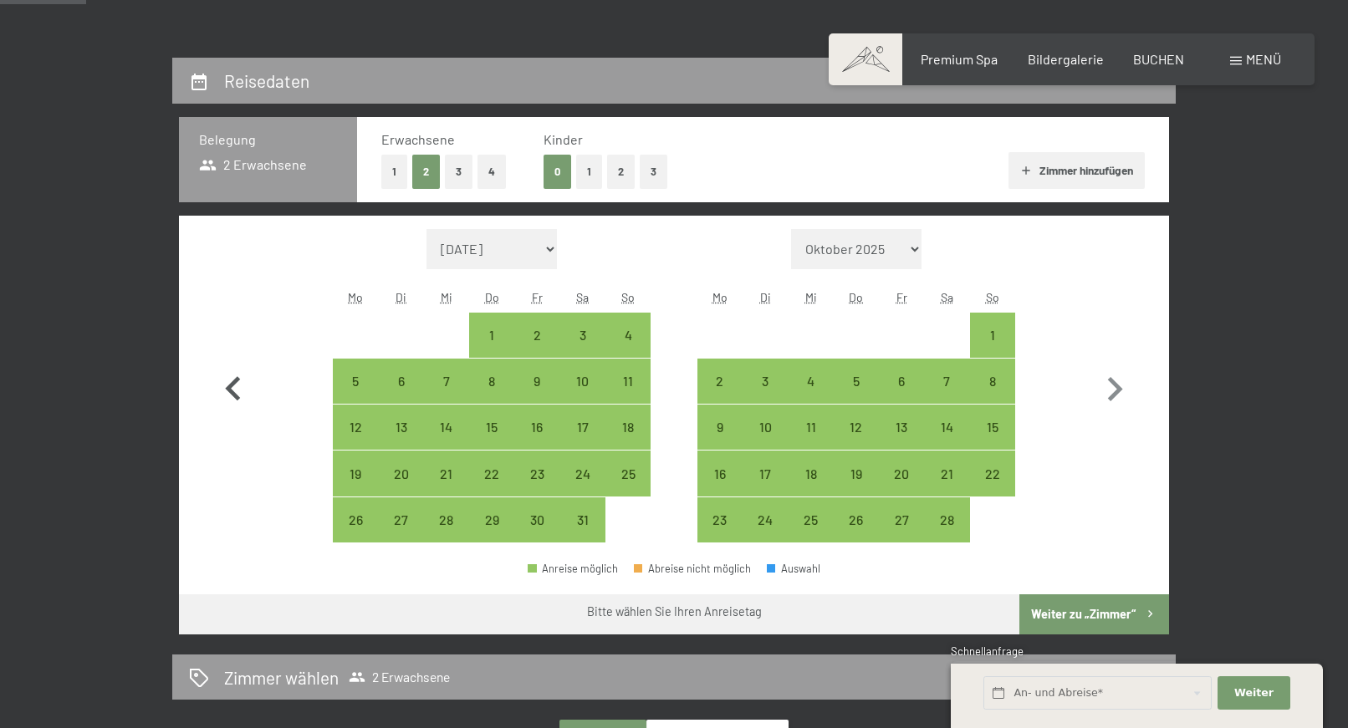
click at [232, 389] on icon "button" at bounding box center [233, 389] width 49 height 49
select select "[DATE]"
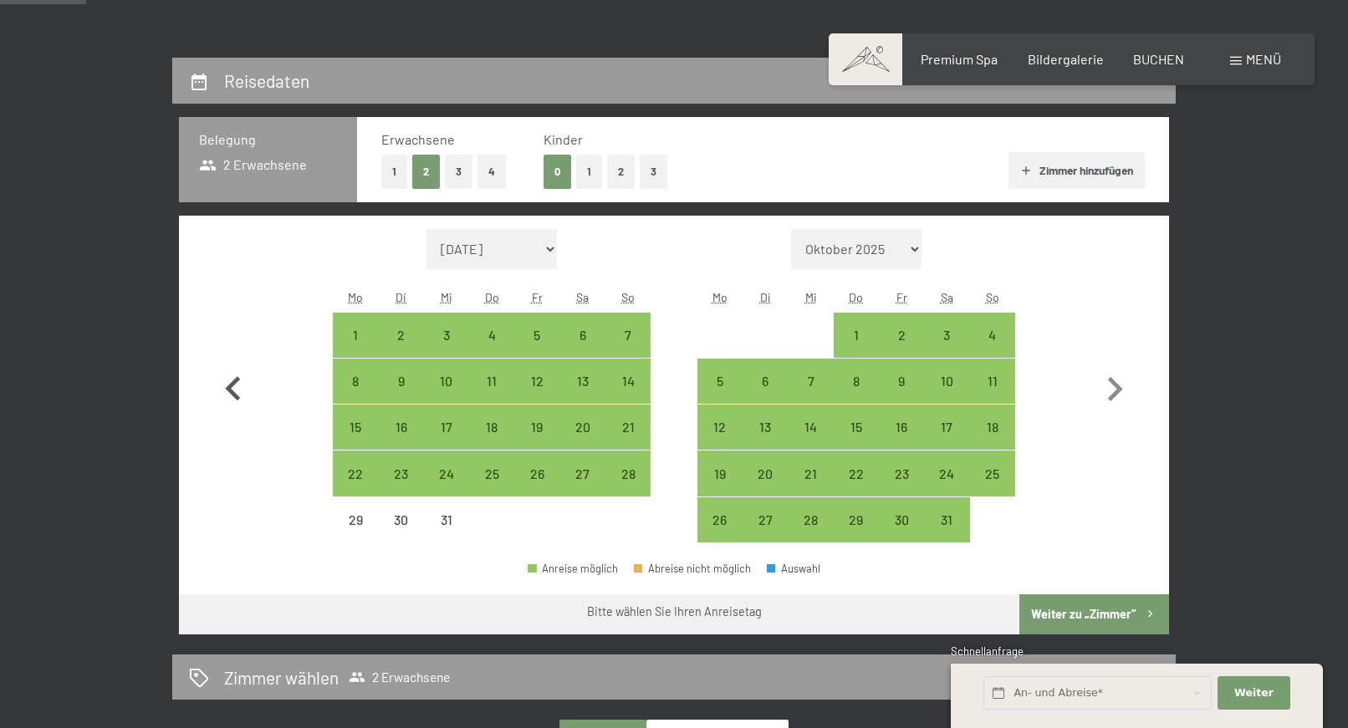
click at [232, 389] on icon "button" at bounding box center [233, 389] width 49 height 49
select select "[DATE]"
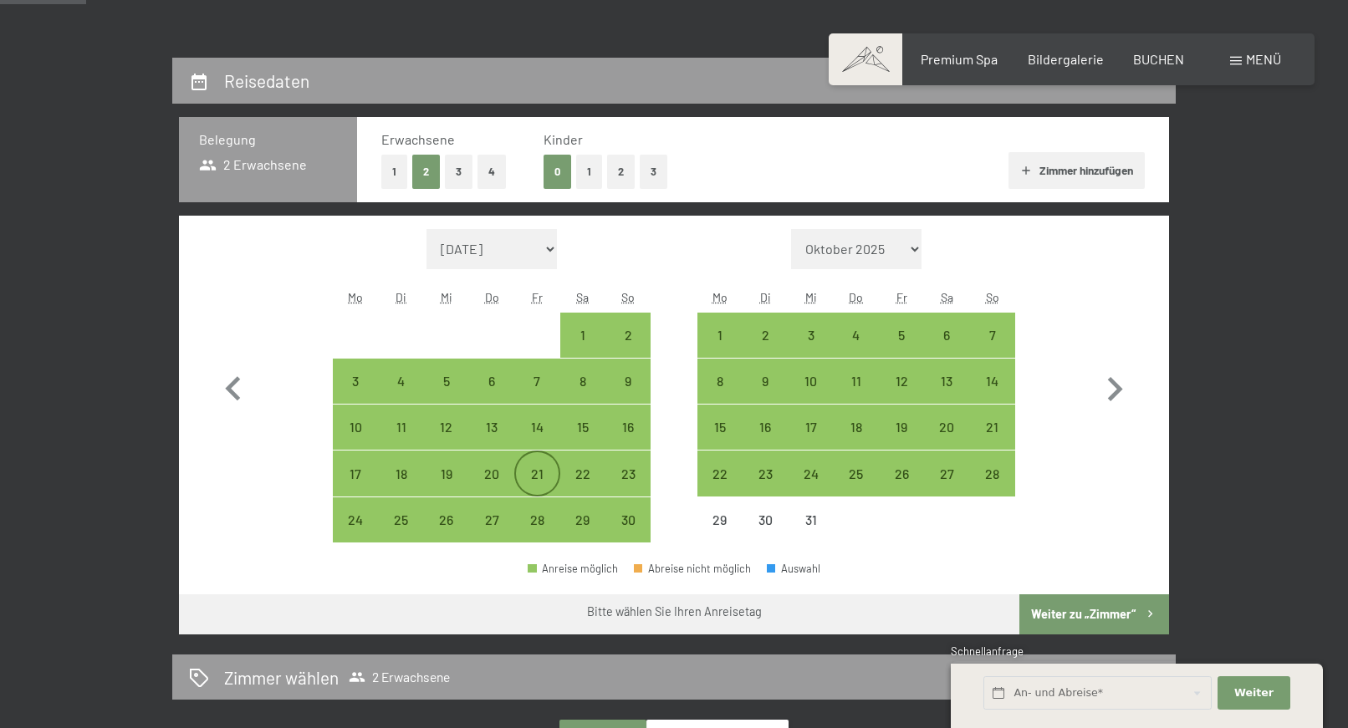
click at [532, 473] on div "21" at bounding box center [537, 488] width 42 height 42
select select "[DATE]"
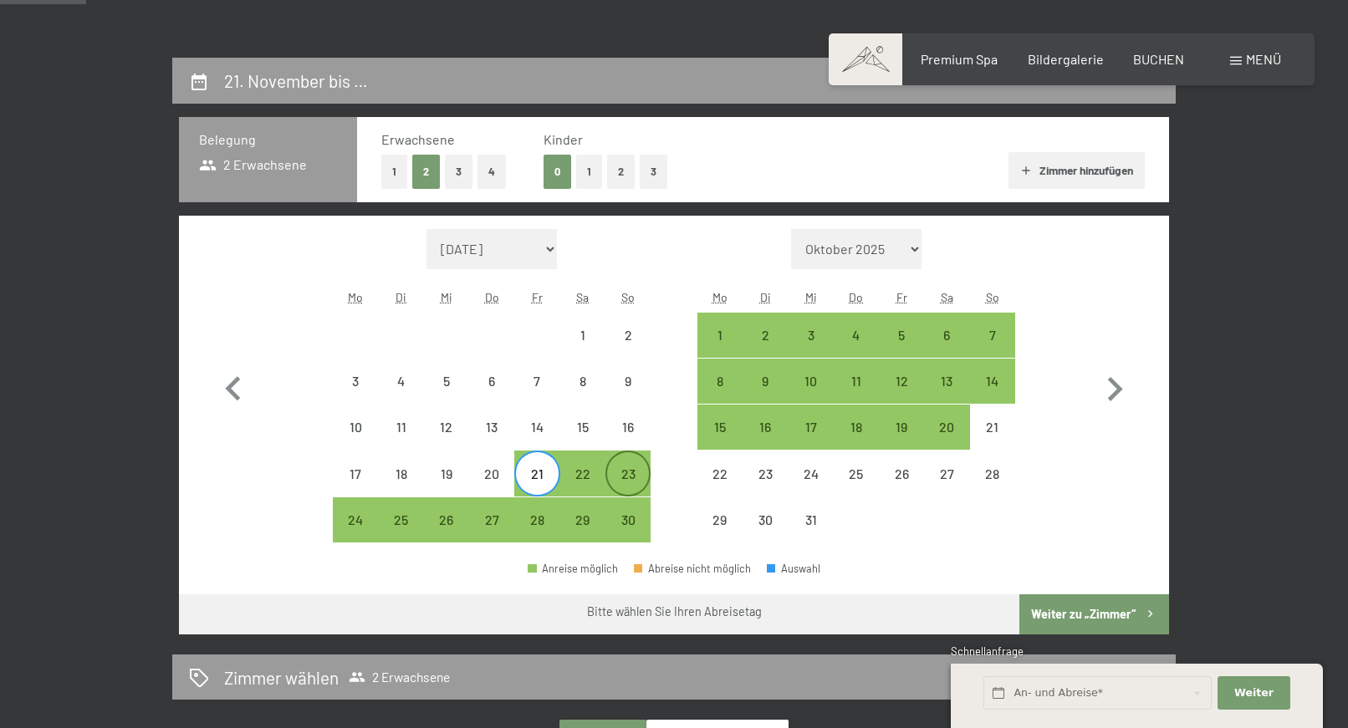
click at [620, 477] on div "23" at bounding box center [628, 488] width 42 height 42
select select "[DATE]"
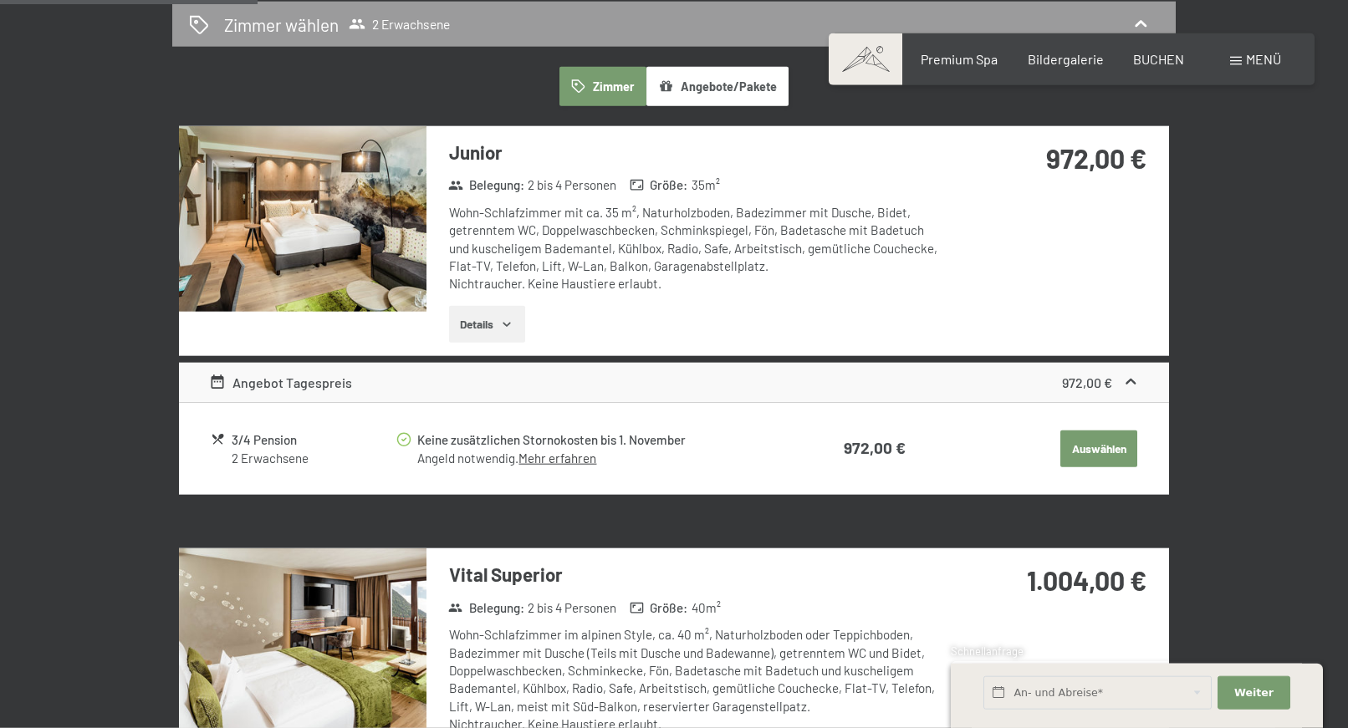
scroll to position [768, 0]
